Goal: Entertainment & Leisure: Consume media (video, audio)

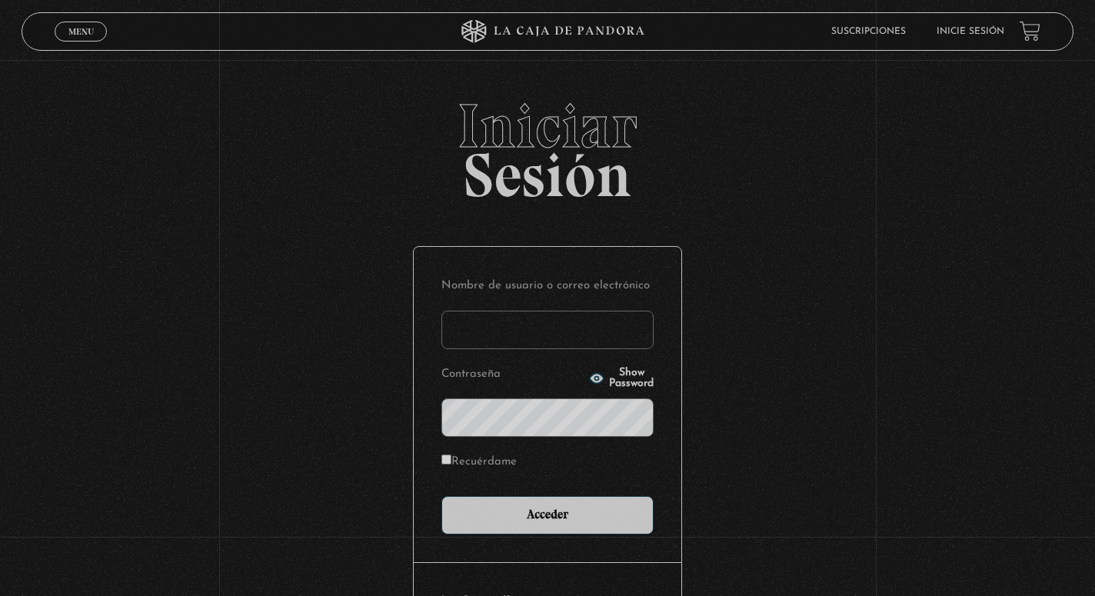
type input "[EMAIL_ADDRESS][DOMAIN_NAME]"
click at [548, 514] on input "Acceder" at bounding box center [548, 515] width 212 height 38
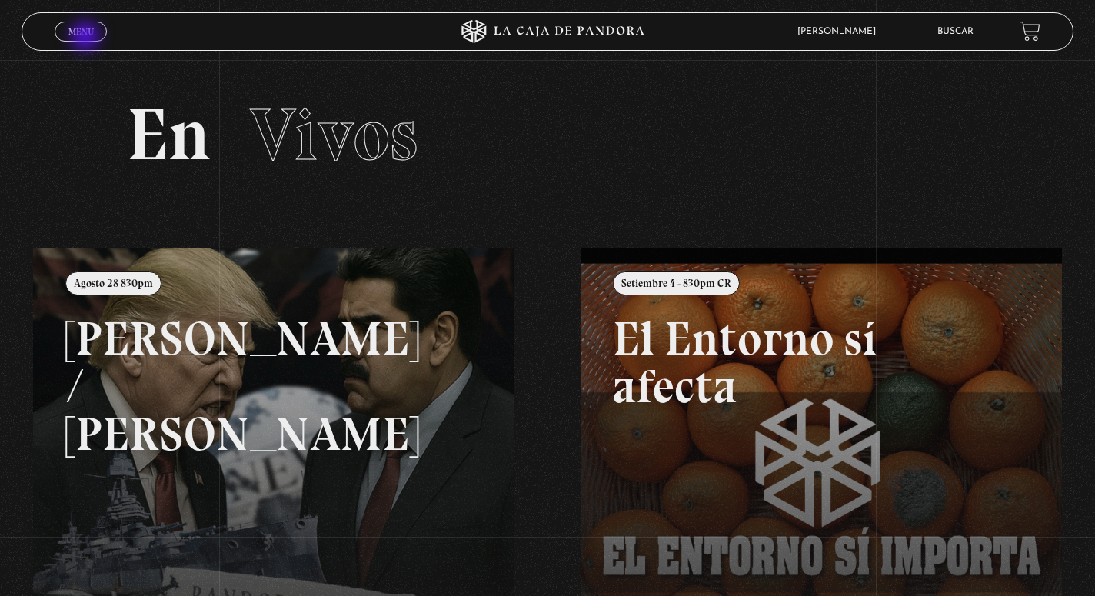
click at [87, 38] on link "Menu Cerrar" at bounding box center [81, 32] width 52 height 20
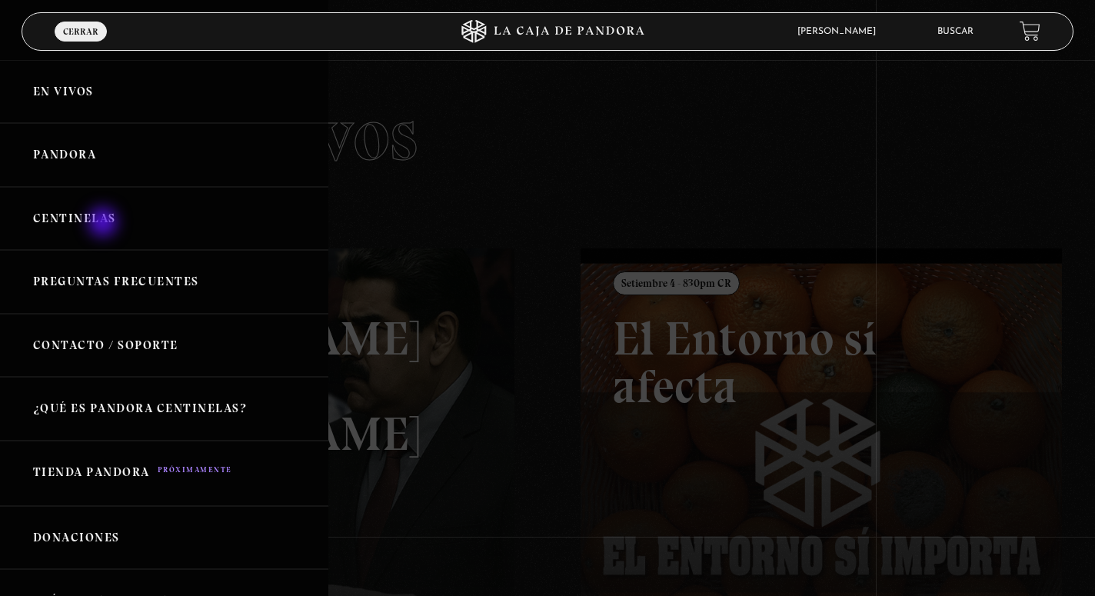
click at [105, 224] on link "Centinelas" at bounding box center [164, 219] width 328 height 64
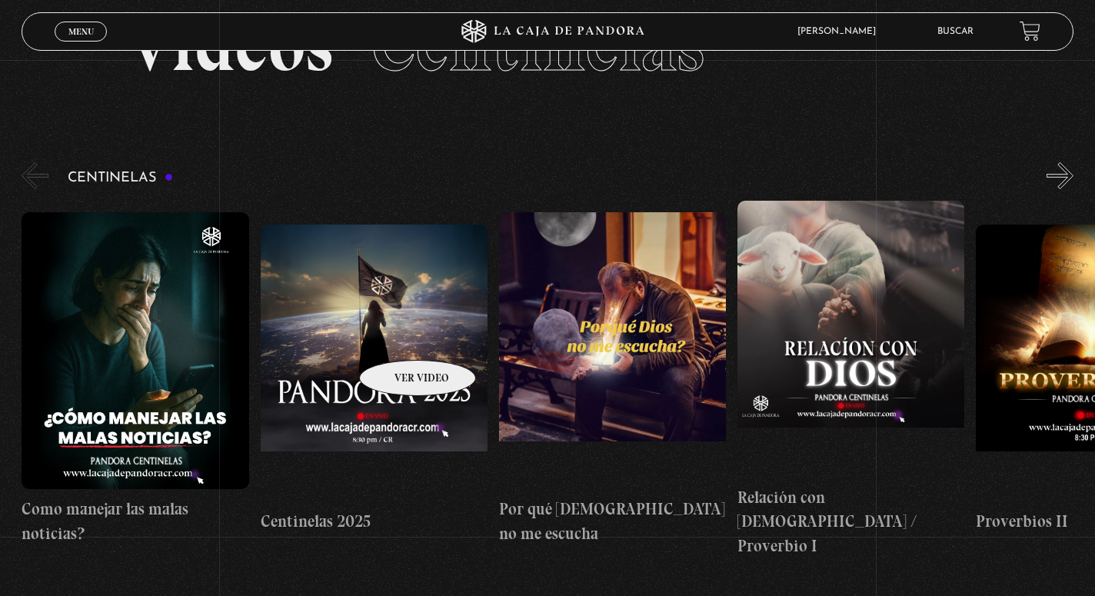
scroll to position [114, 0]
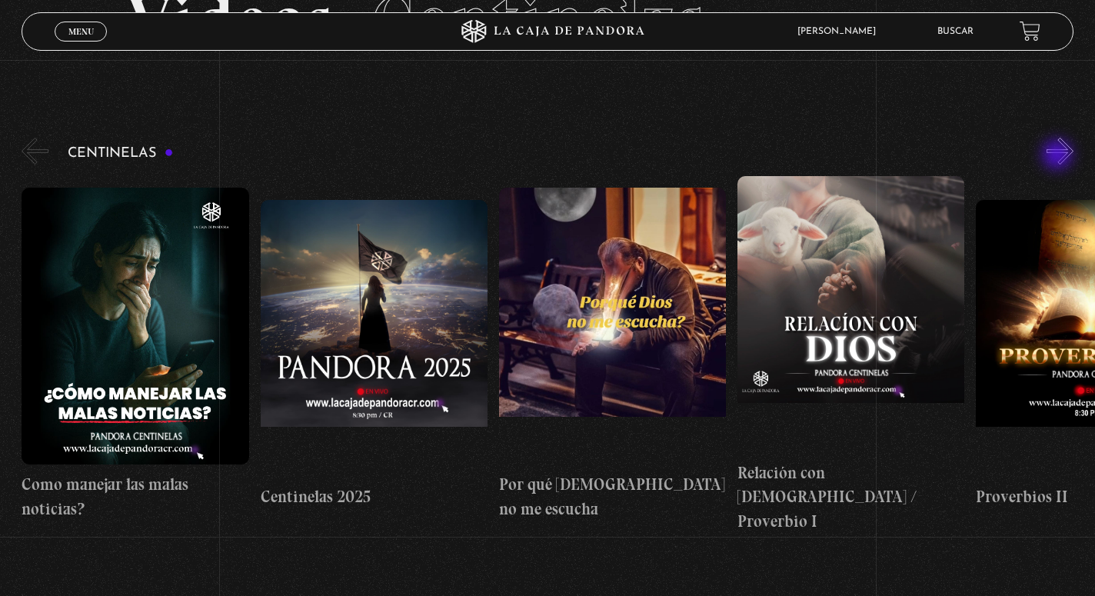
click at [1059, 156] on button "»" at bounding box center [1060, 151] width 27 height 27
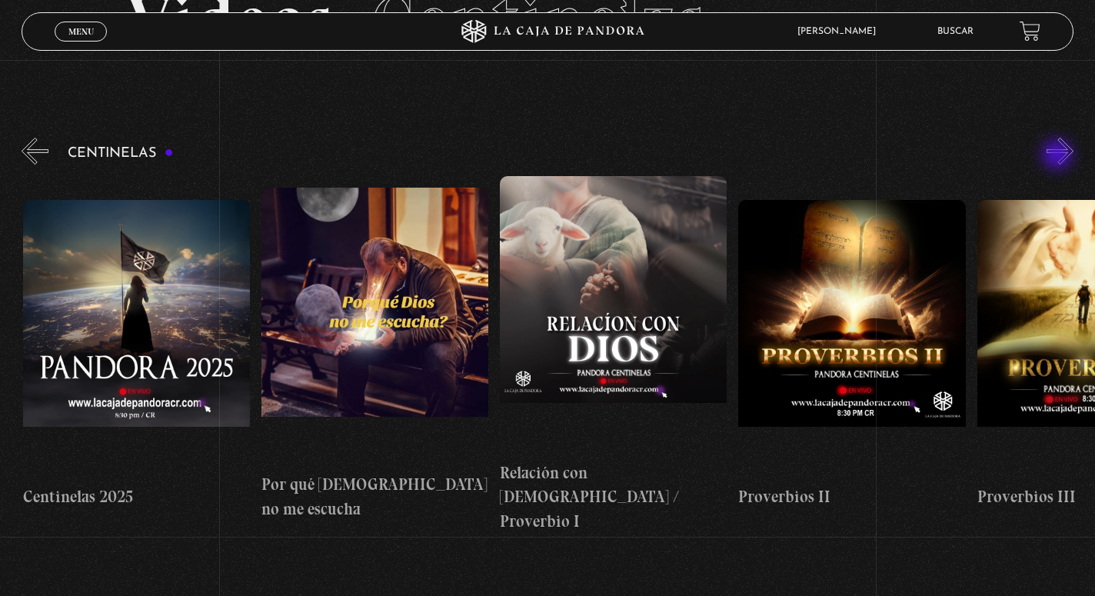
click at [1059, 156] on button "»" at bounding box center [1060, 151] width 27 height 27
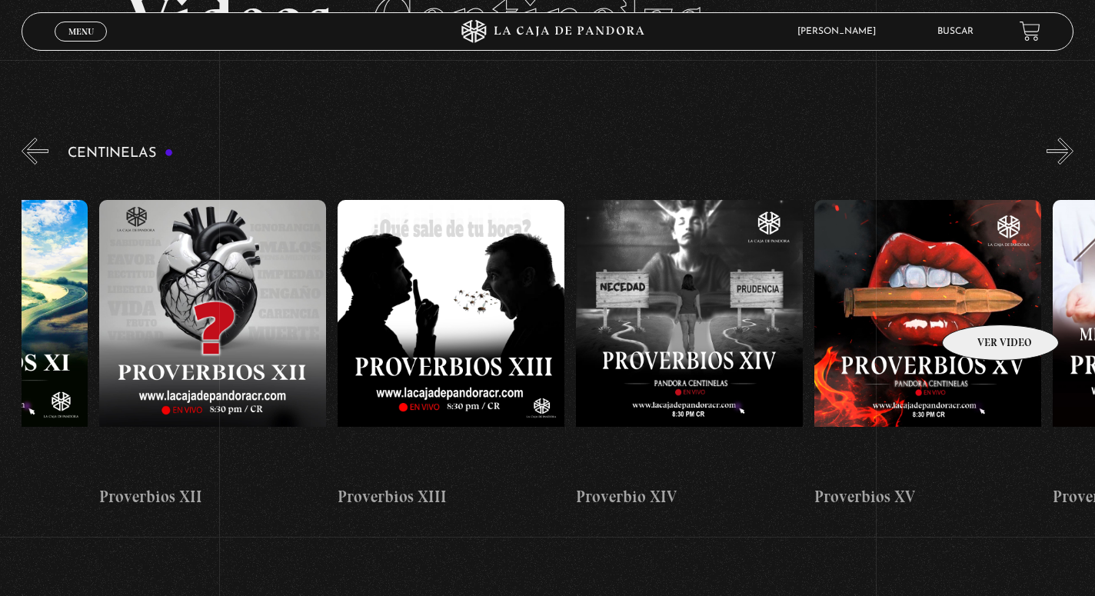
scroll to position [0, 3271]
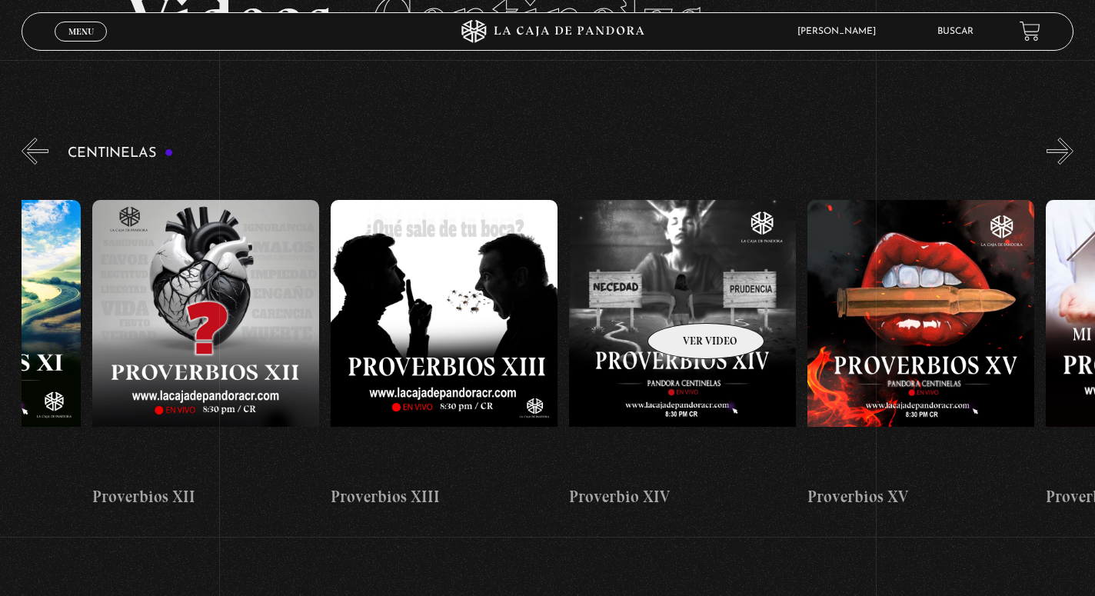
click at [686, 300] on figure at bounding box center [682, 338] width 227 height 277
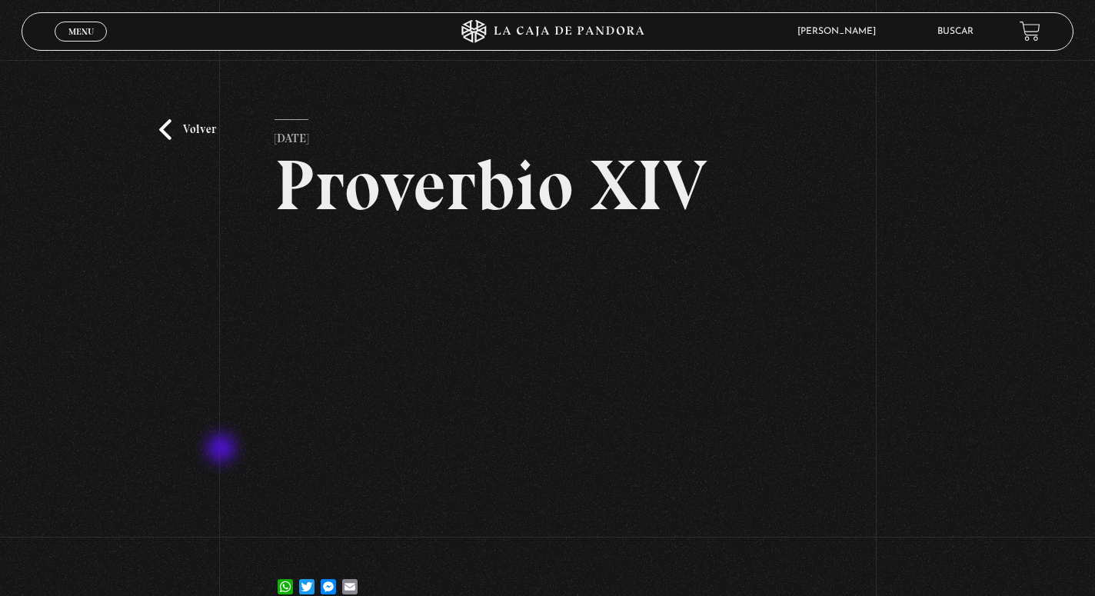
click at [223, 450] on div "Volver [DATE] Proverbio XIV WhatsApp Twitter Messenger Email" at bounding box center [547, 341] width 1095 height 562
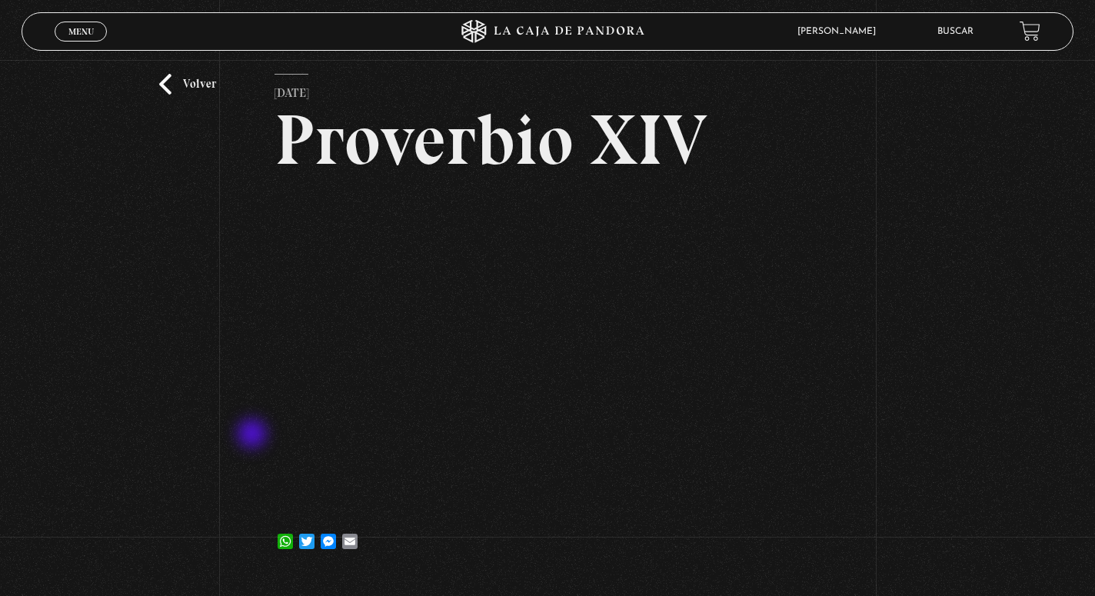
scroll to position [46, 0]
